Goal: Task Accomplishment & Management: Use online tool/utility

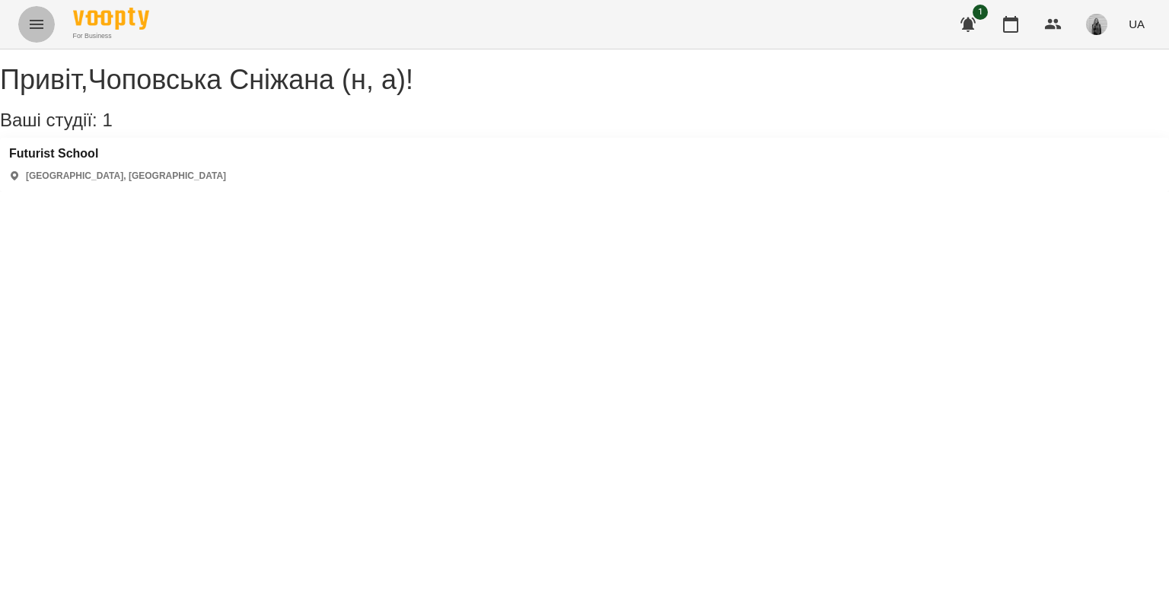
click at [35, 9] on button "Menu" at bounding box center [36, 24] width 37 height 37
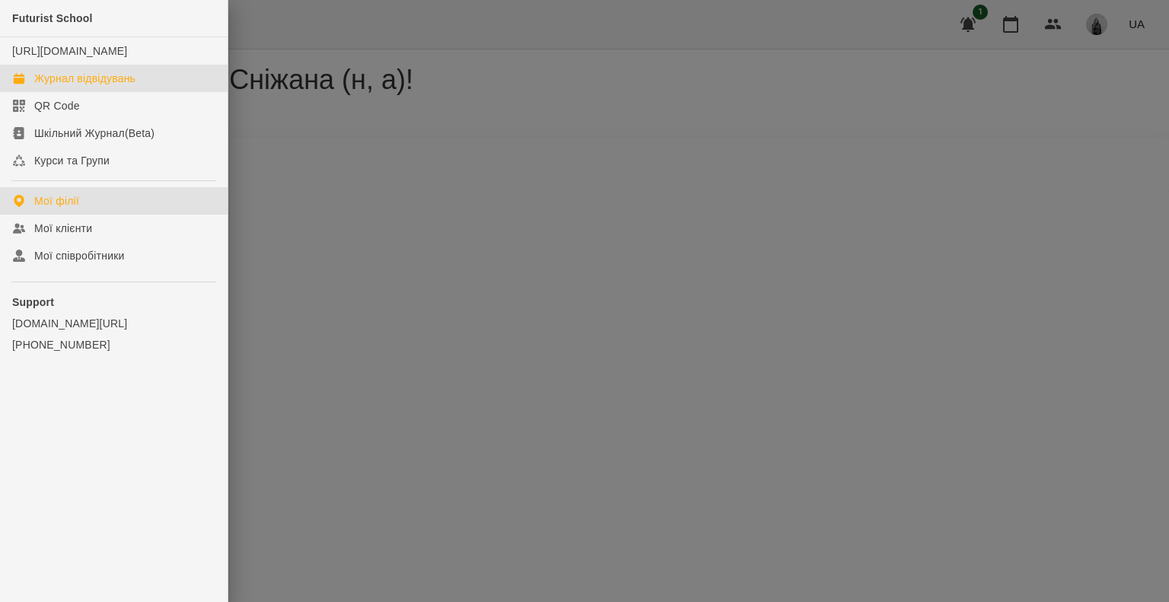
click at [89, 86] on div "Журнал відвідувань" at bounding box center [84, 78] width 101 height 15
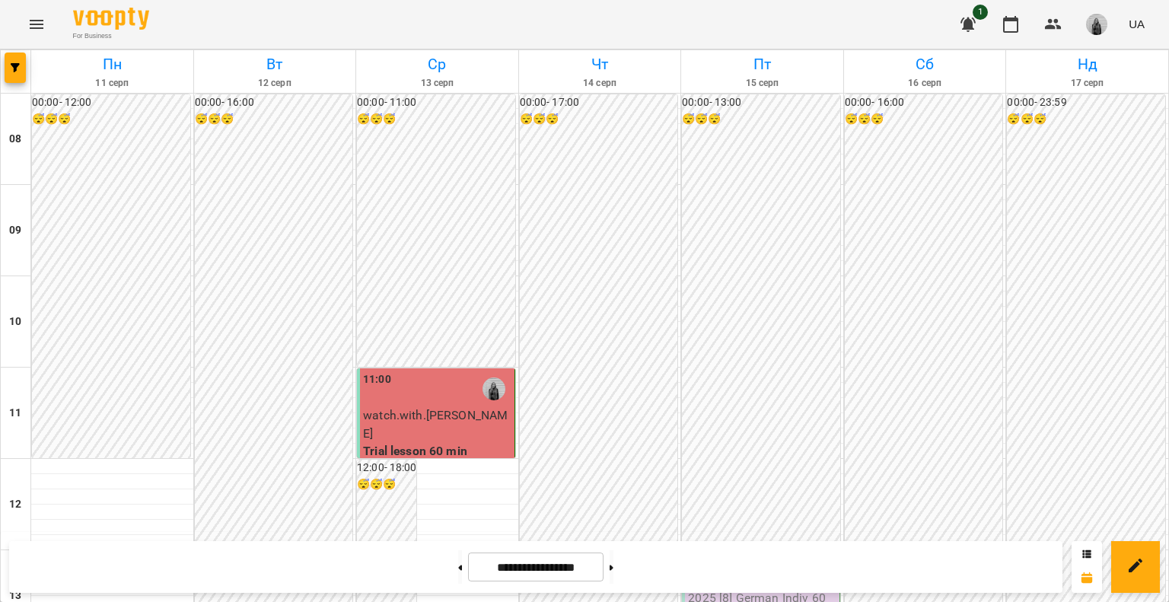
scroll to position [685, 0]
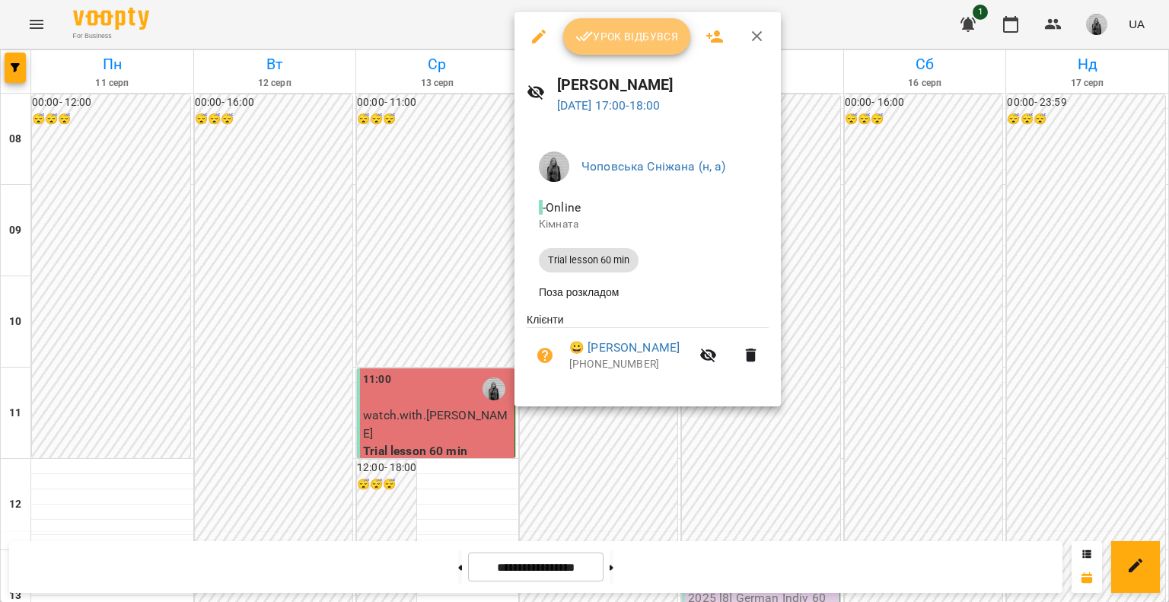
click at [629, 41] on span "Урок відбувся" at bounding box center [626, 36] width 103 height 18
